Goal: Obtain resource: Download file/media

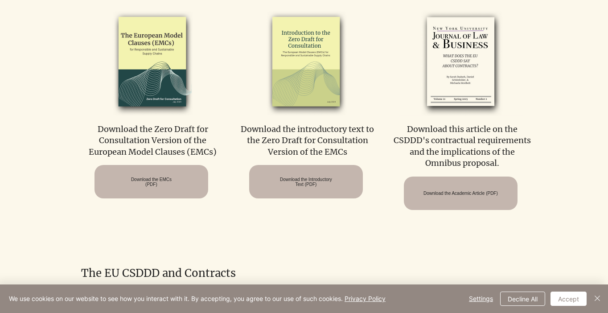
scroll to position [472, 0]
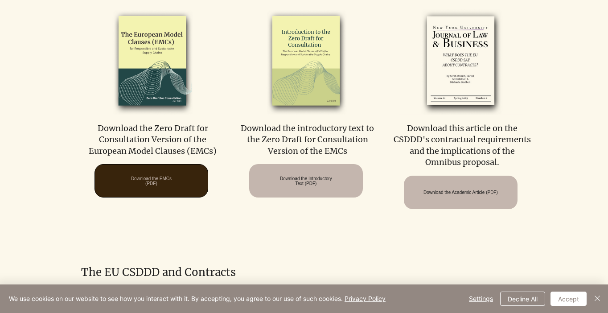
click at [148, 179] on span "Download the EMCs (PDF)" at bounding box center [151, 181] width 41 height 10
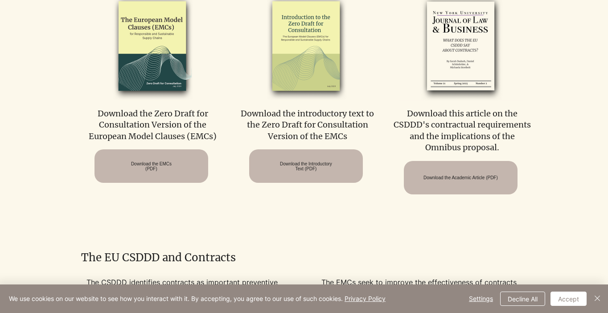
scroll to position [487, 0]
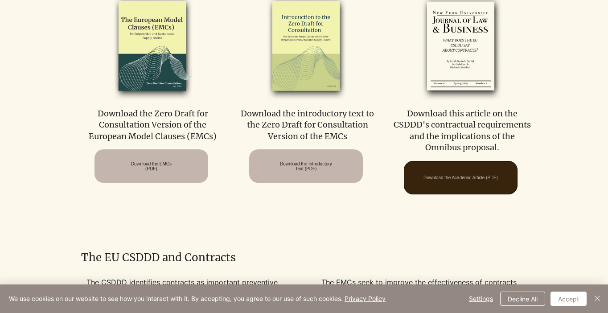
click at [457, 180] on span "Download the Academic Article (PDF)" at bounding box center [460, 177] width 74 height 5
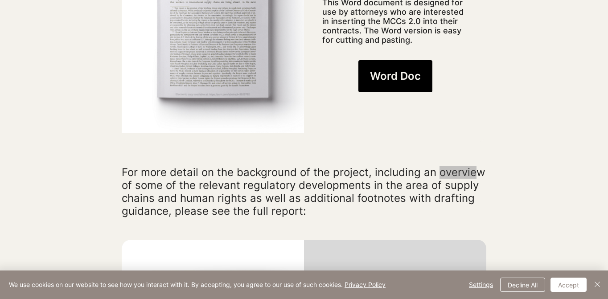
scroll to position [1194, 0]
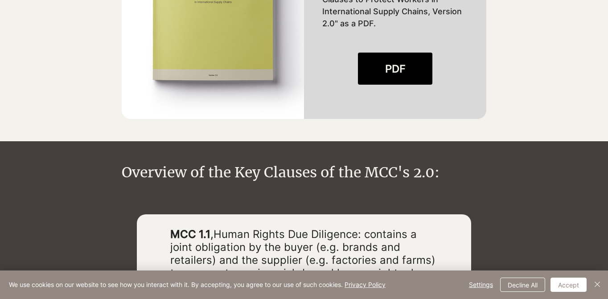
click at [317, 214] on div at bounding box center [304, 259] width 334 height 91
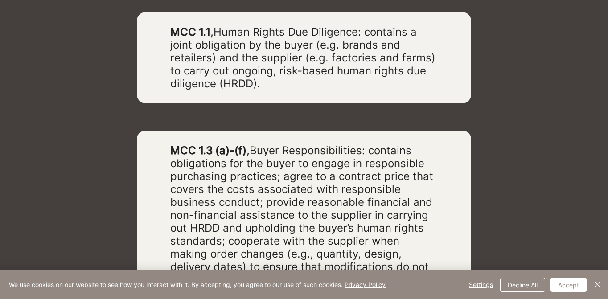
scroll to position [1399, 0]
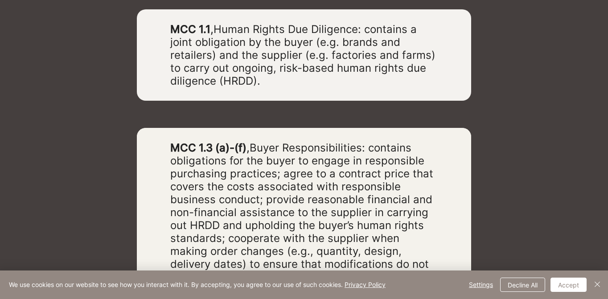
drag, startPoint x: 258, startPoint y: 126, endPoint x: 295, endPoint y: 247, distance: 126.7
click at [295, 247] on span "Buyer Responsibilities: contains obligations for the buyer to engage in respons…" at bounding box center [301, 212] width 263 height 142
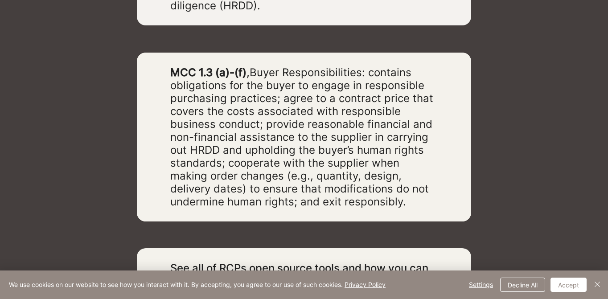
click at [324, 189] on div at bounding box center [304, 137] width 334 height 169
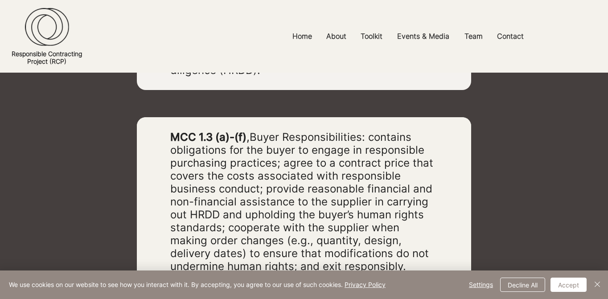
scroll to position [1410, 0]
click at [355, 258] on div at bounding box center [304, 201] width 334 height 169
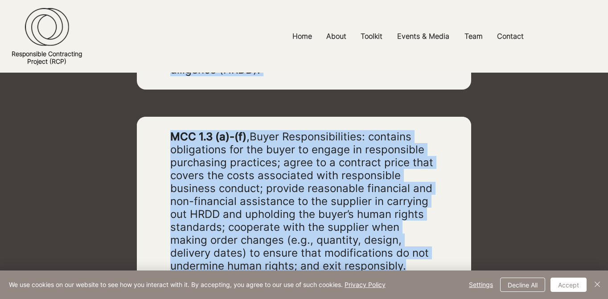
drag, startPoint x: 346, startPoint y: 245, endPoint x: 143, endPoint y: 94, distance: 254.0
click at [142, 90] on div "MCC 1.1 , Human Rights Due Diligence: contains a joint obligation by the buyer …" at bounding box center [304, 181] width 364 height 367
copy div "MCC 1.1 , Human Rights Due Diligence: contains a joint obligation by the buyer …"
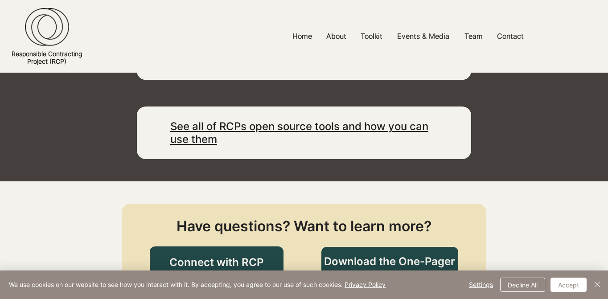
scroll to position [1527, 0]
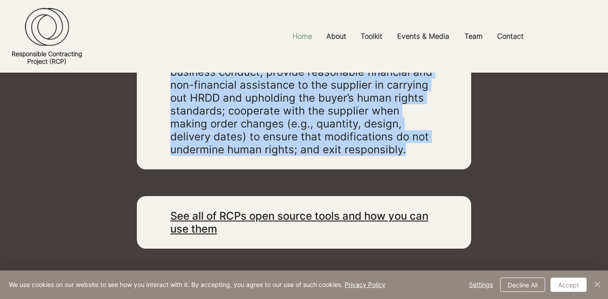
click at [306, 34] on p "Home" at bounding box center [302, 36] width 29 height 20
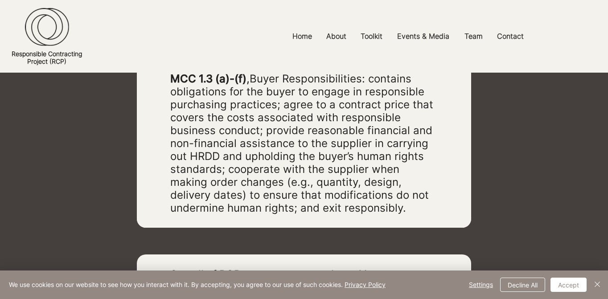
scroll to position [1540, 0]
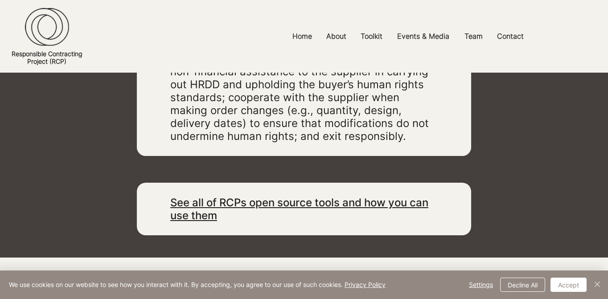
click at [202, 196] on link "See all of RCPs open source tools and how you can use them" at bounding box center [299, 209] width 258 height 26
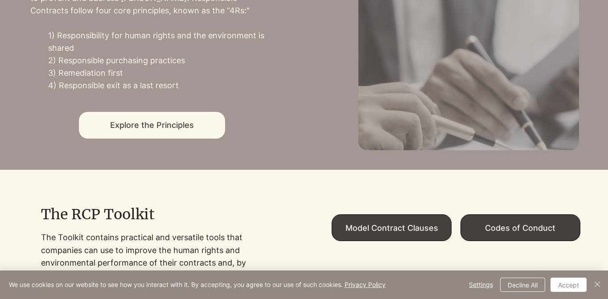
scroll to position [532, 0]
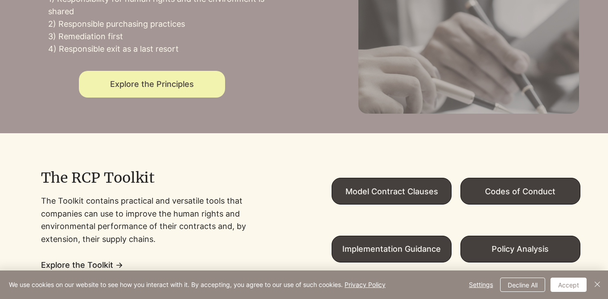
click at [171, 97] on span "Explore the Principles" at bounding box center [152, 84] width 146 height 27
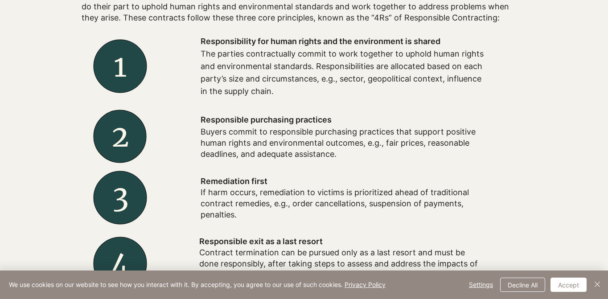
scroll to position [338, 0]
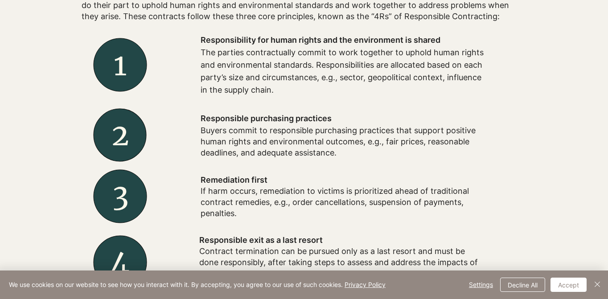
click at [252, 204] on p "If harm occurs, remediation to victims is prioritized ahead of traditional cont…" at bounding box center [342, 202] width 285 height 34
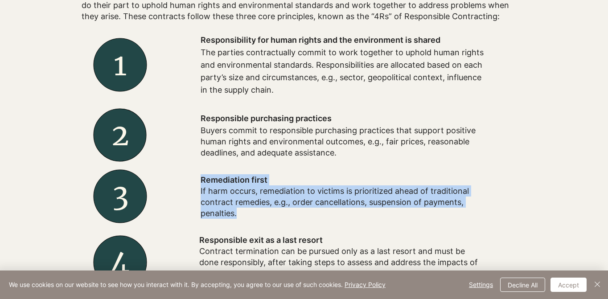
drag, startPoint x: 238, startPoint y: 222, endPoint x: 197, endPoint y: 184, distance: 55.8
click at [197, 184] on div "Remediation first If harm occurs, remediation to victims is prioritized ahead o…" at bounding box center [343, 196] width 356 height 61
copy div "Remediation first If harm occurs, remediation to victims is prioritized ahead o…"
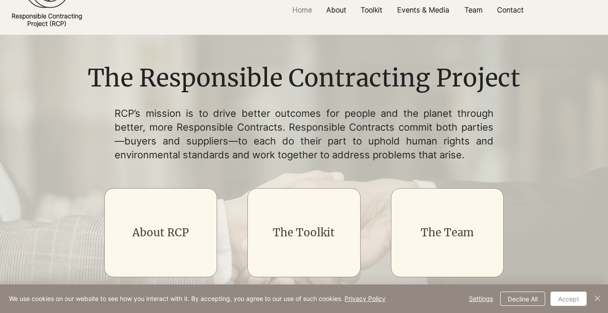
scroll to position [37, 0]
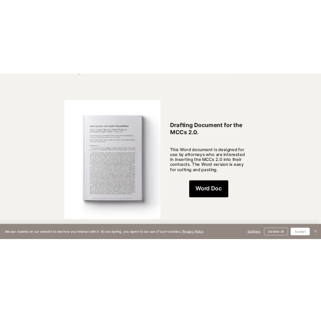
scroll to position [691, 0]
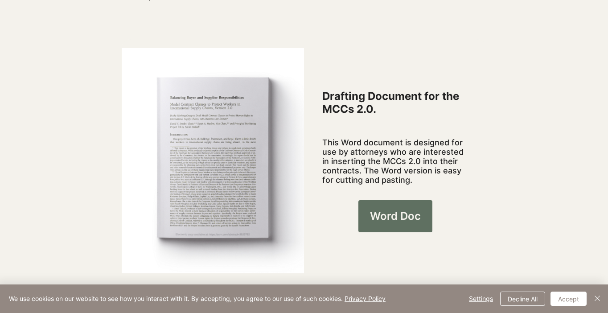
click at [381, 208] on span "Word Doc" at bounding box center [395, 215] width 51 height 15
